Goal: Check status: Check status

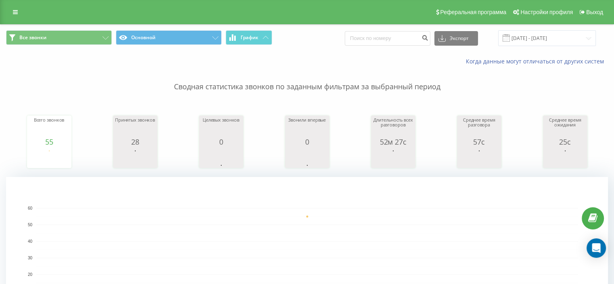
drag, startPoint x: 338, startPoint y: 275, endPoint x: 601, endPoint y: 270, distance: 262.5
drag, startPoint x: 601, startPoint y: 270, endPoint x: 288, endPoint y: 215, distance: 318.1
click at [290, 216] on g "[DATE] 0 10 20 30 40 50 60" at bounding box center [303, 260] width 550 height 109
